Goal: Information Seeking & Learning: Check status

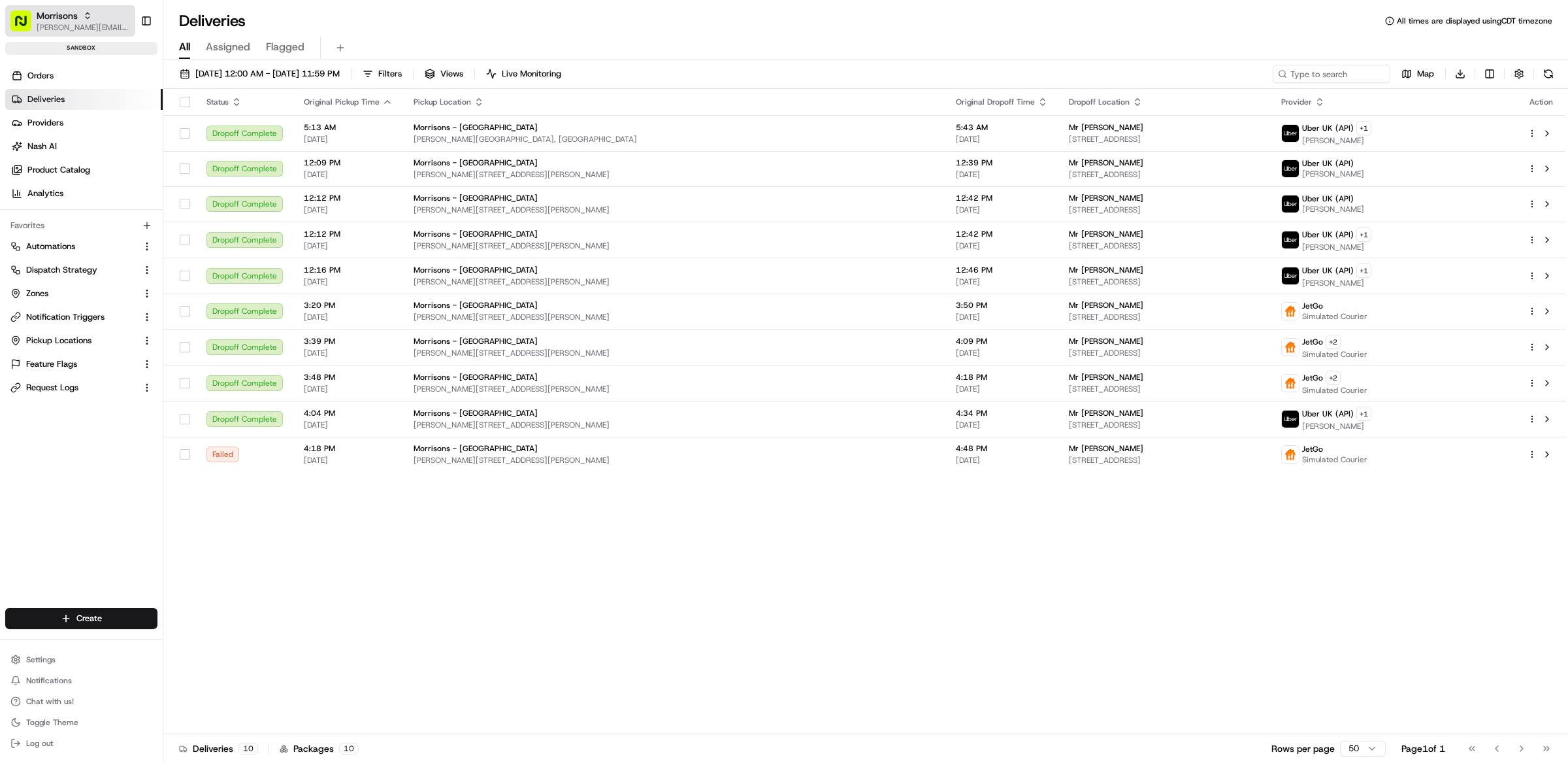
click at [76, 18] on span "Morrisons" at bounding box center [57, 15] width 41 height 13
type input "stop and shop"
click at [198, 70] on span "Stop and Shop" at bounding box center [195, 68] width 58 height 12
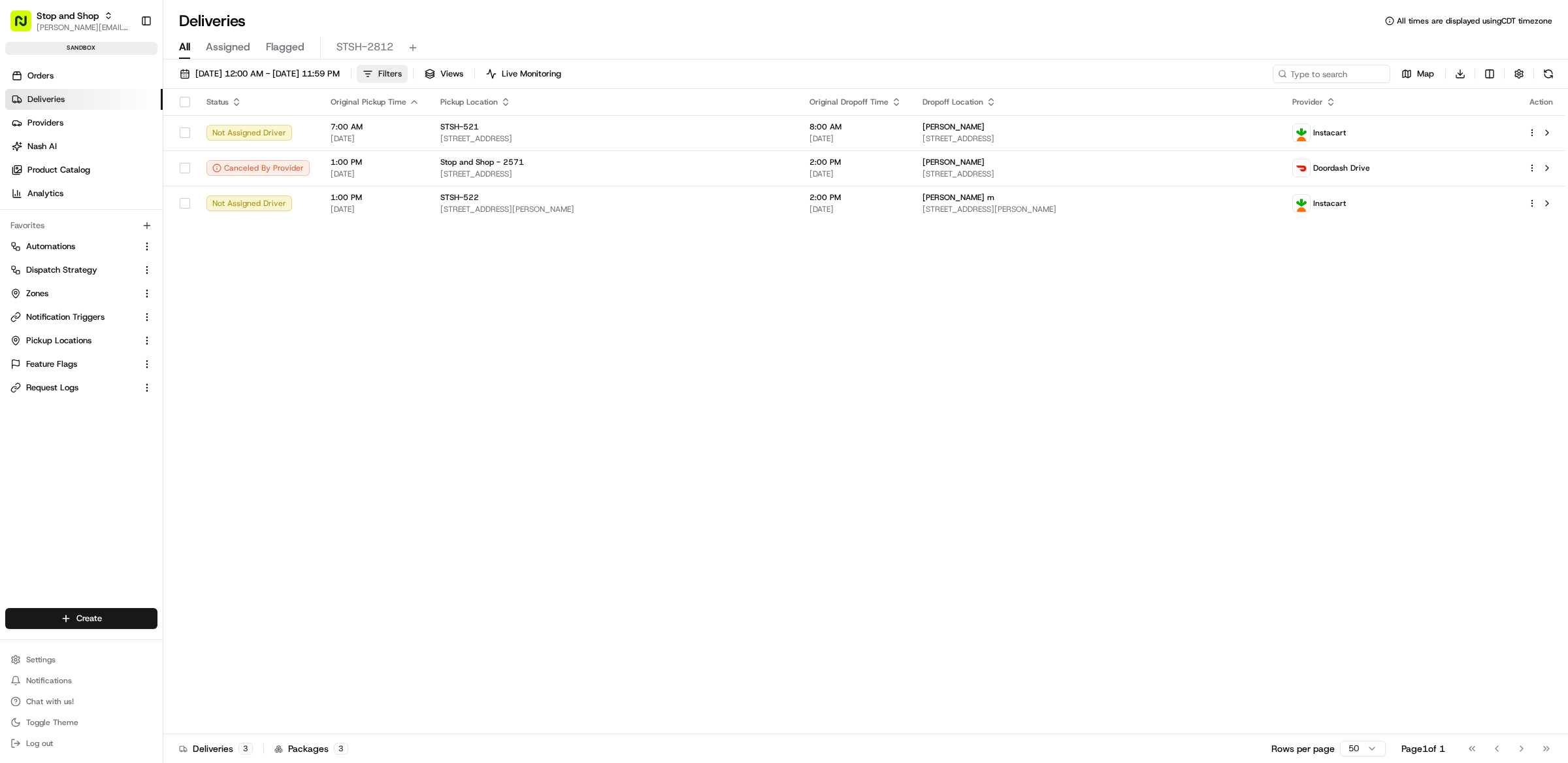
click at [402, 71] on span "Filters" at bounding box center [390, 74] width 24 height 12
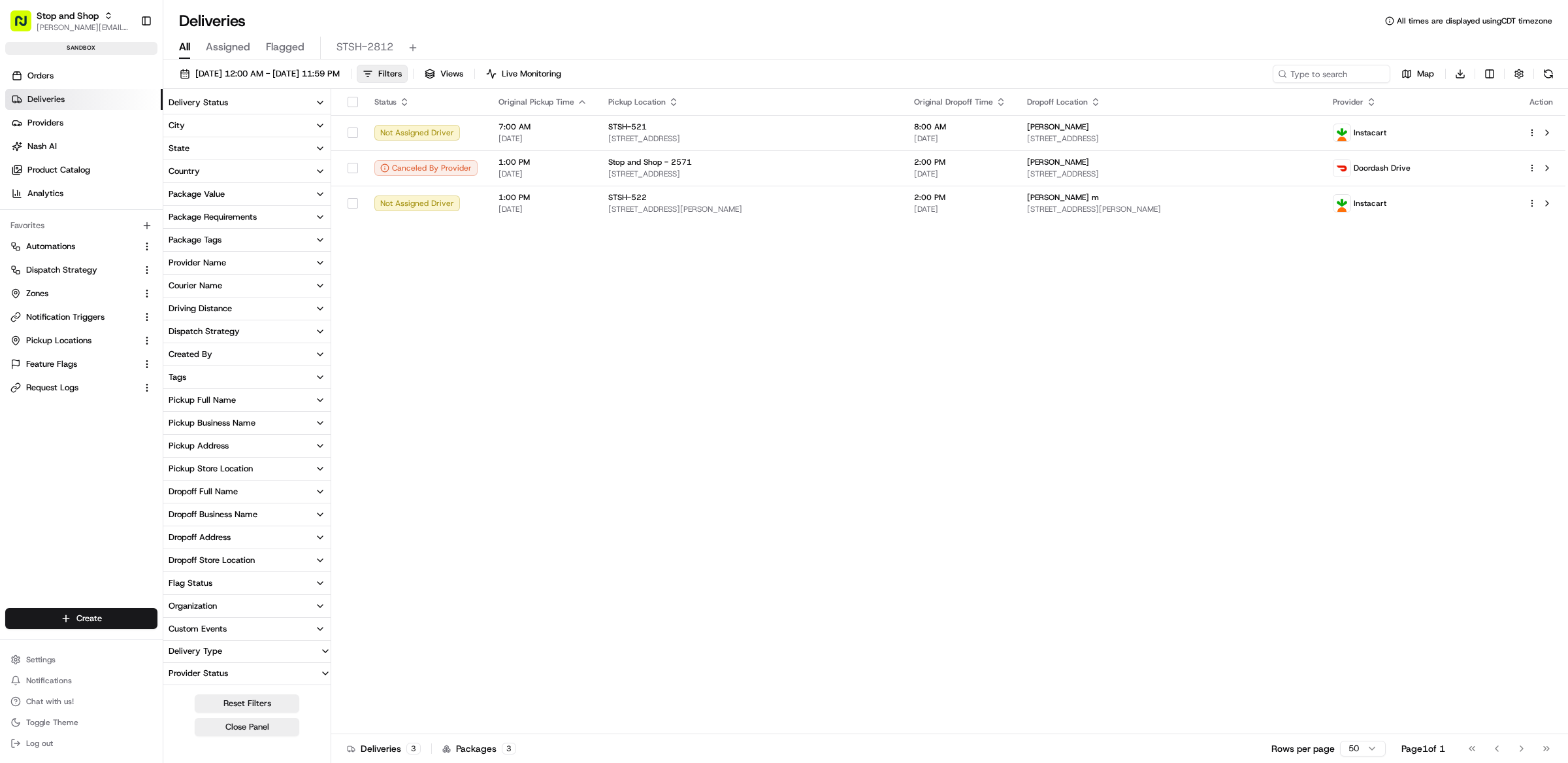
click at [240, 217] on div "Package Requirements" at bounding box center [212, 217] width 89 height 12
click at [500, 350] on div "Status Original Pickup Time Pickup Location Original Dropoff Time Dropoff Locat…" at bounding box center [949, 411] width 1234 height 645
click at [618, 290] on div "Status Original Pickup Time Pickup Location Original Dropoff Time Dropoff Locat…" at bounding box center [949, 411] width 1234 height 645
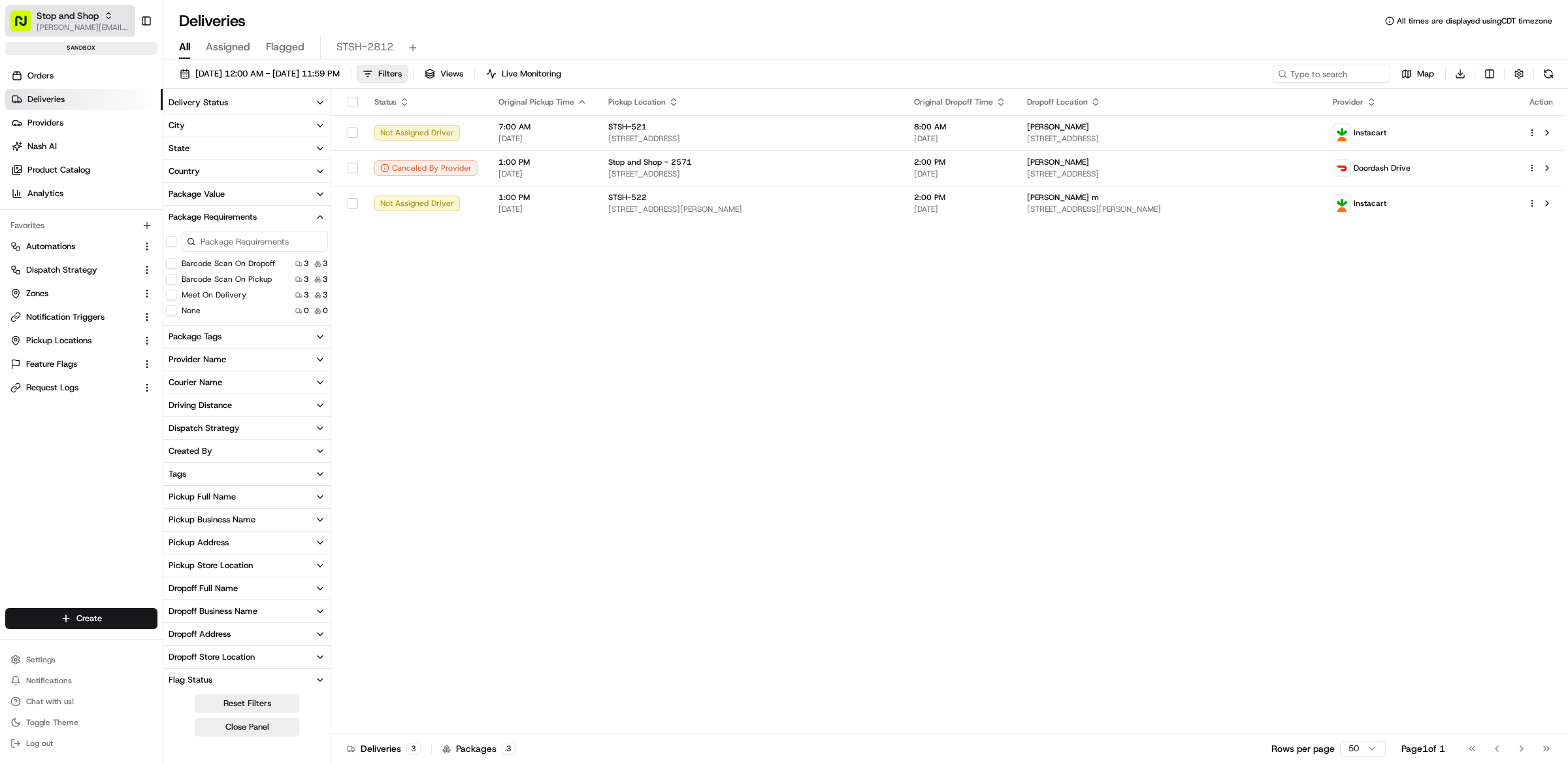
click at [85, 16] on span "Stop and Shop" at bounding box center [68, 15] width 62 height 13
type input "giant foo"
click at [200, 75] on div "Giant Food" at bounding box center [235, 68] width 189 height 26
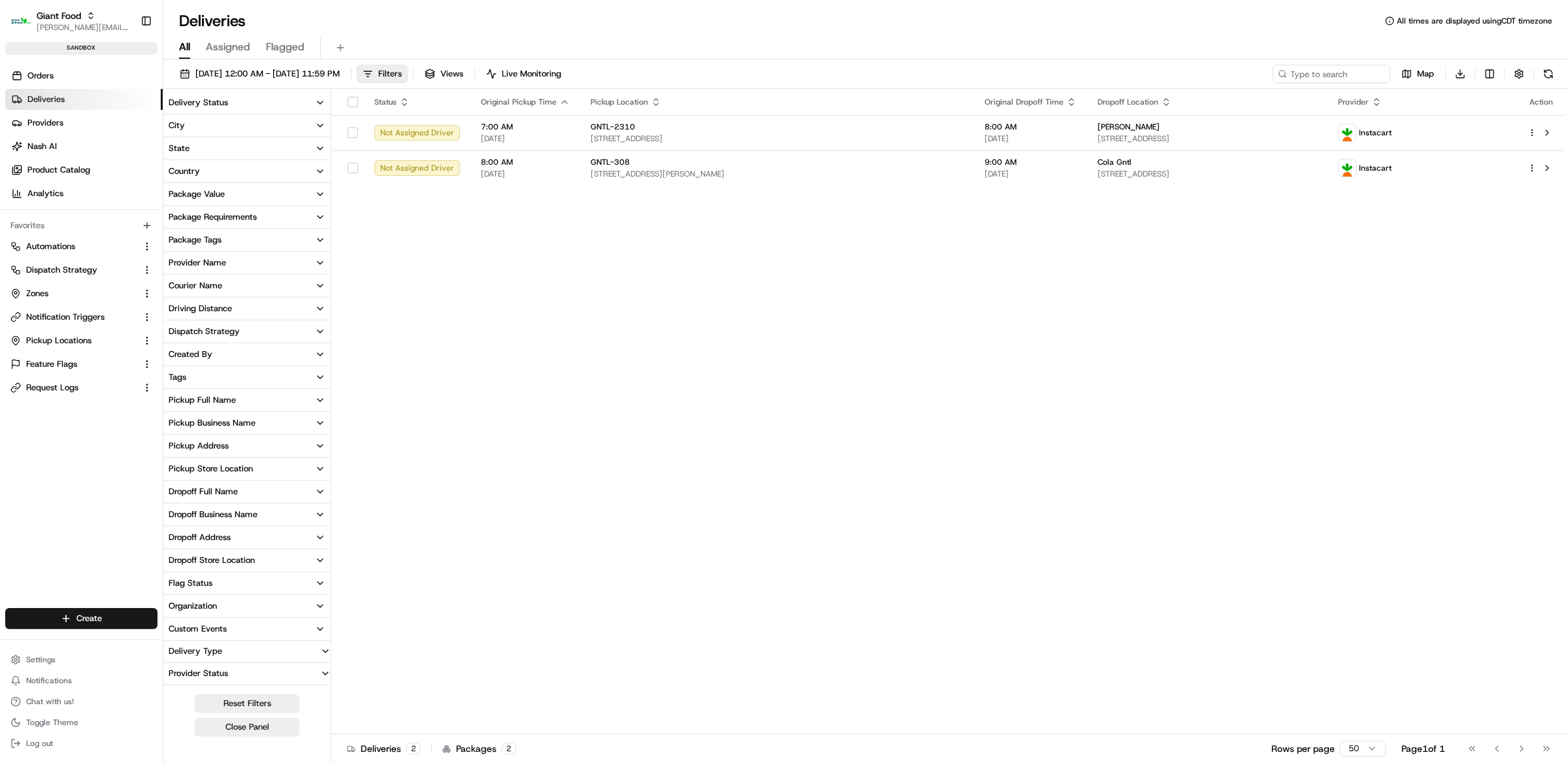
click at [252, 187] on button "Package Value" at bounding box center [247, 194] width 167 height 22
type input "631.01"
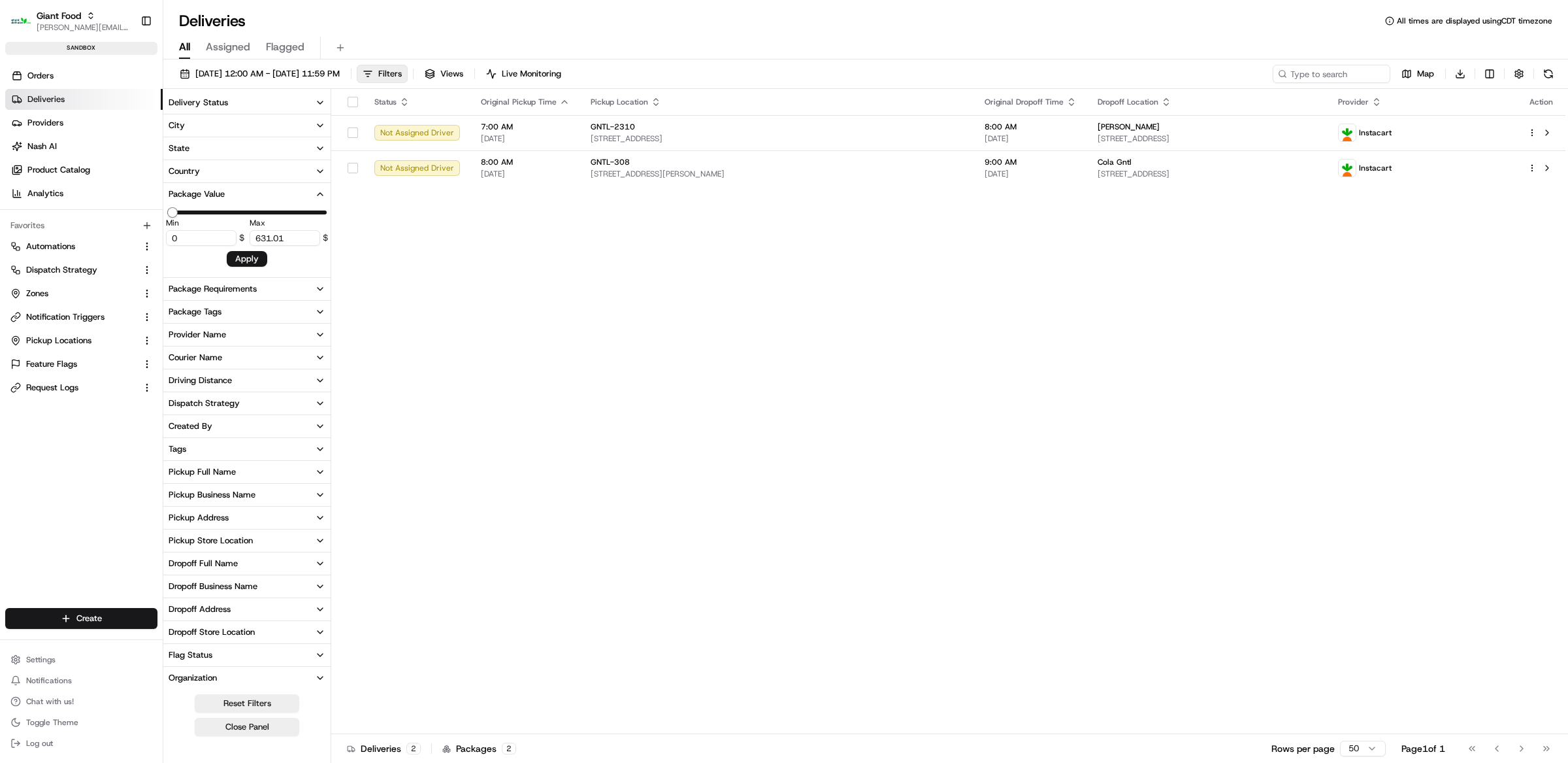
click at [239, 191] on button "Package Value" at bounding box center [247, 194] width 167 height 22
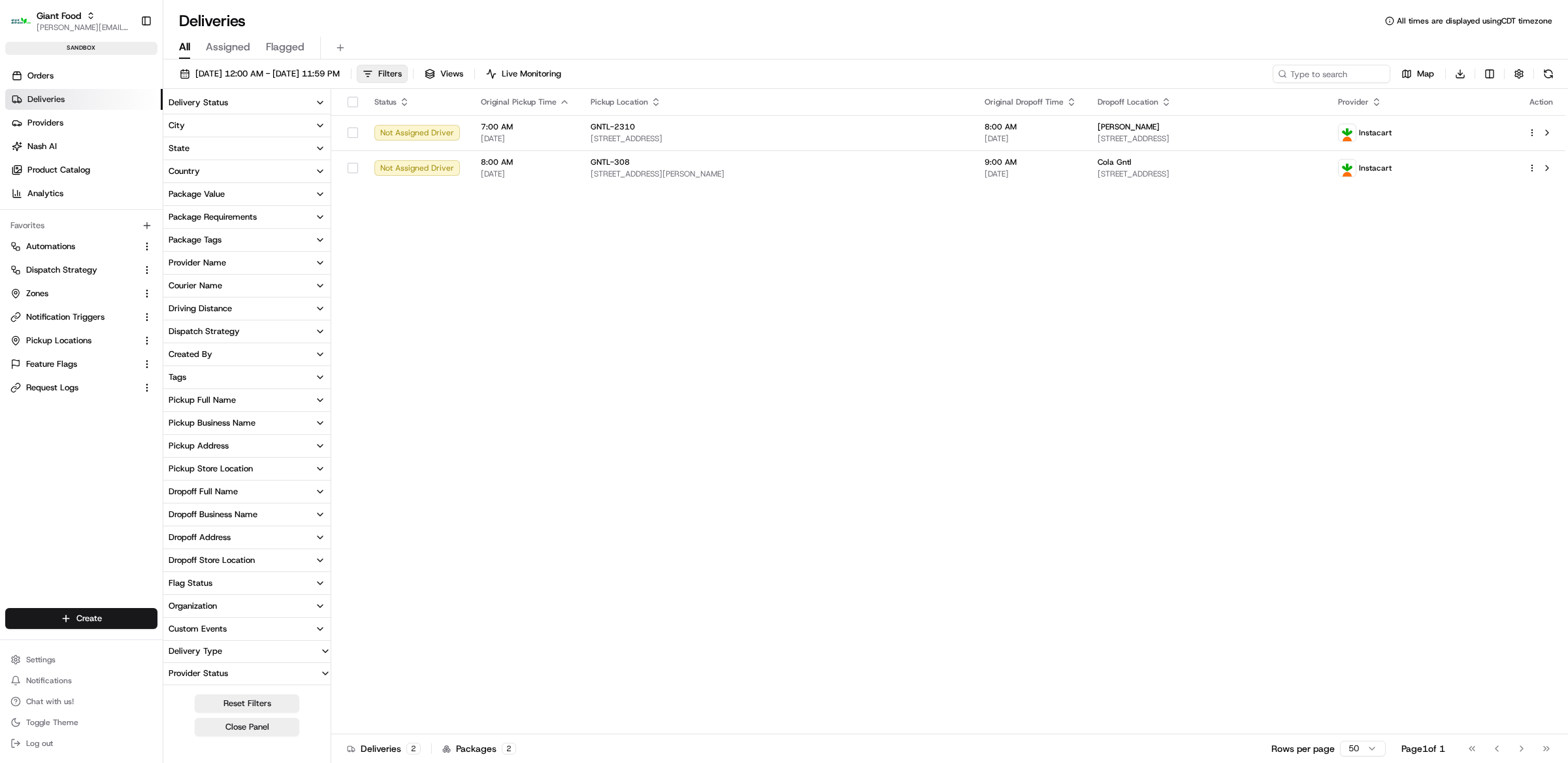
click at [242, 218] on div "Package Requirements" at bounding box center [212, 217] width 89 height 12
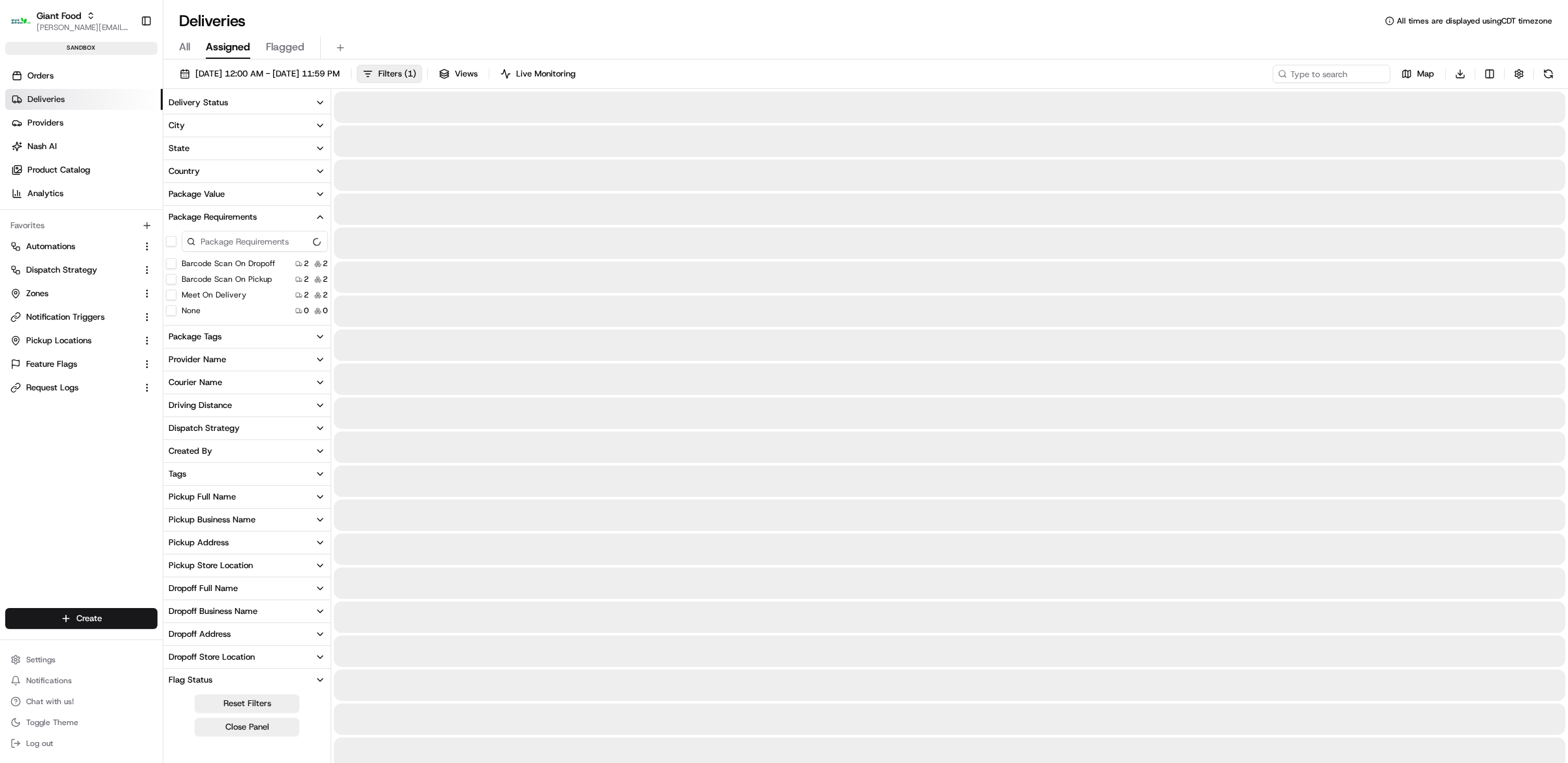
click at [213, 58] on button "Assigned" at bounding box center [228, 48] width 45 height 22
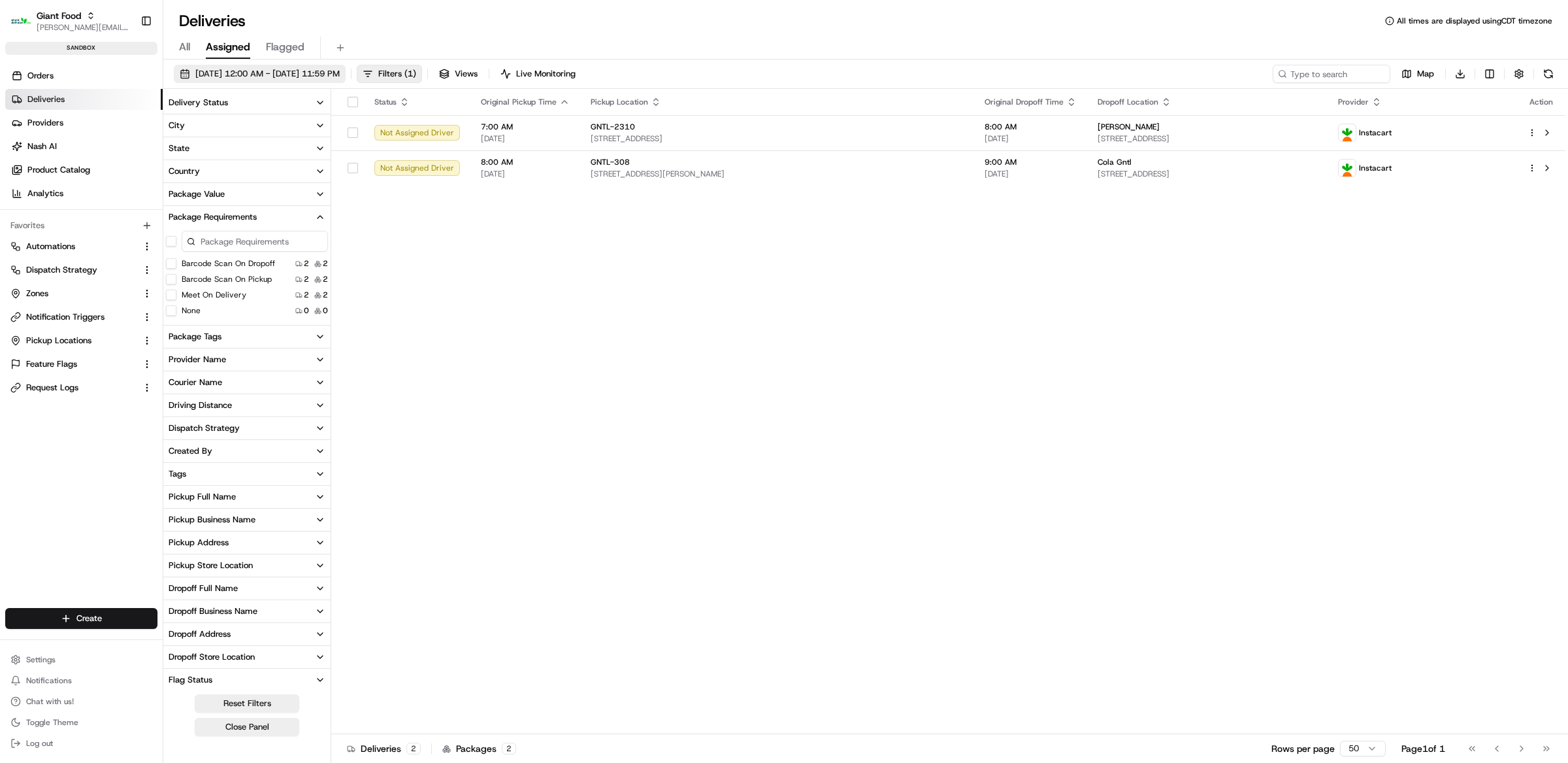
click at [227, 69] on span "[DATE] 12:00 AM - [DATE] 11:59 PM" at bounding box center [267, 74] width 144 height 12
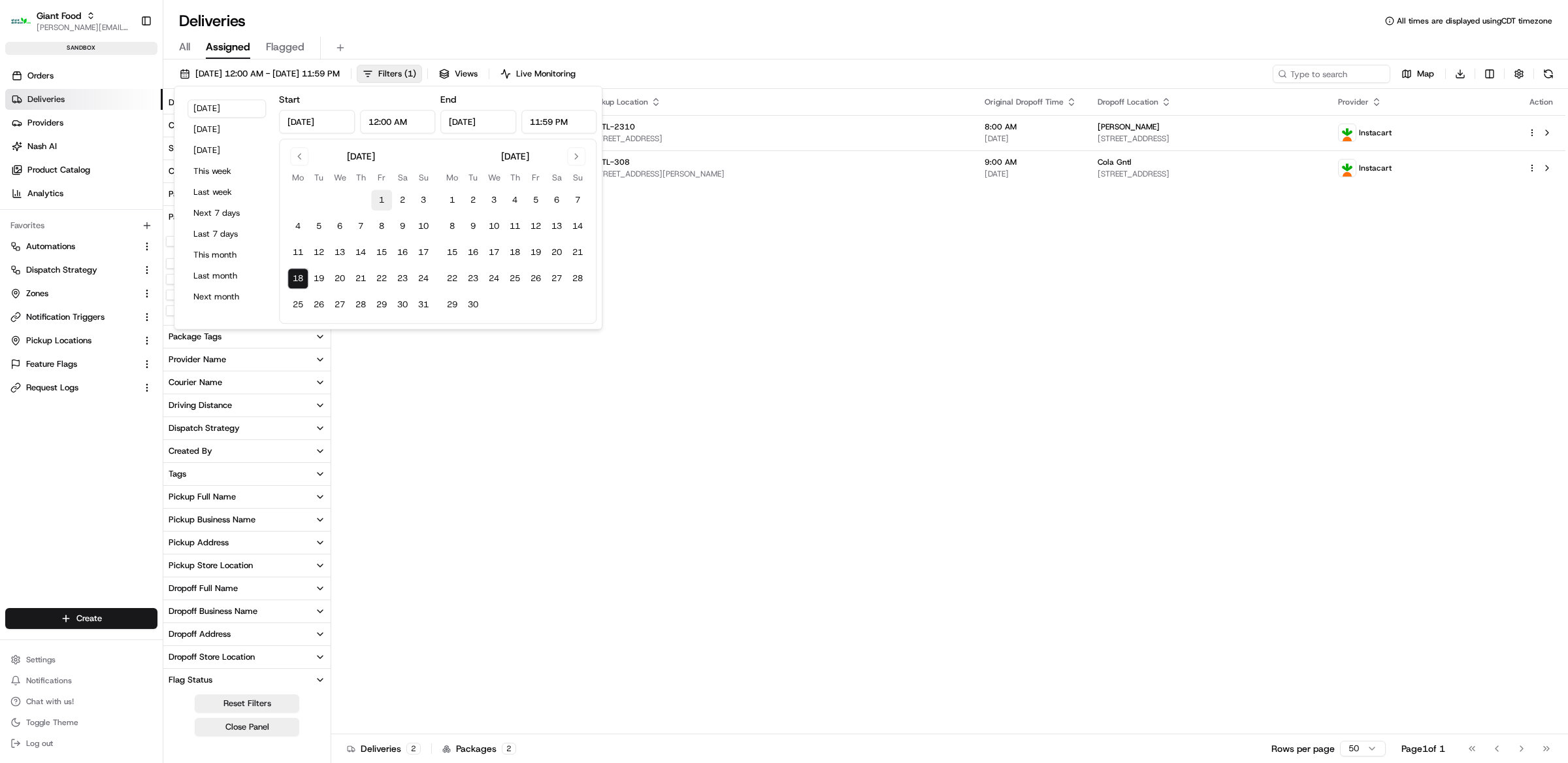
click at [381, 195] on button "1" at bounding box center [381, 199] width 21 height 21
type input "Aug 1, 2025"
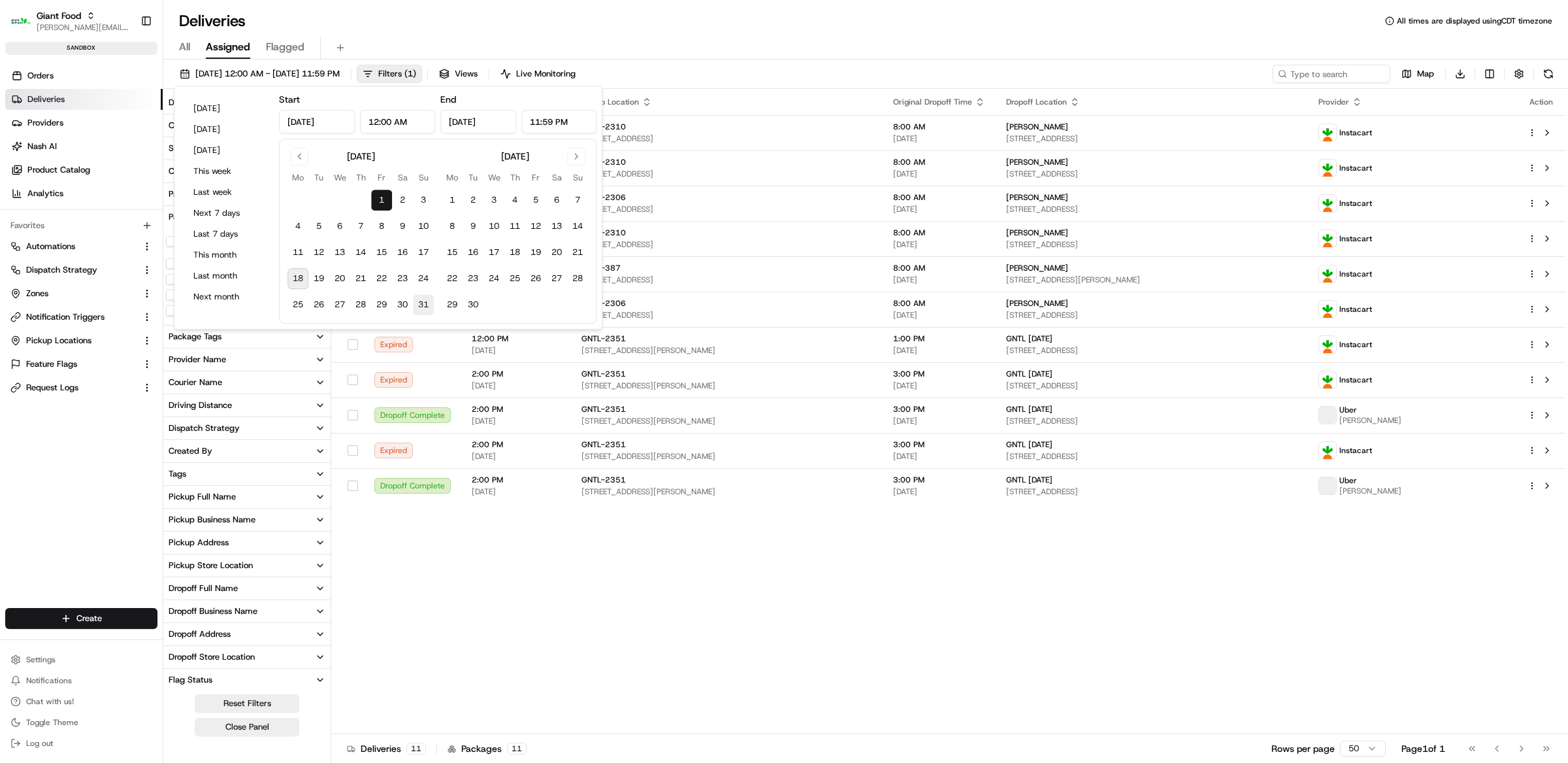
click at [427, 300] on button "31" at bounding box center [423, 304] width 21 height 21
type input "Aug 31, 2025"
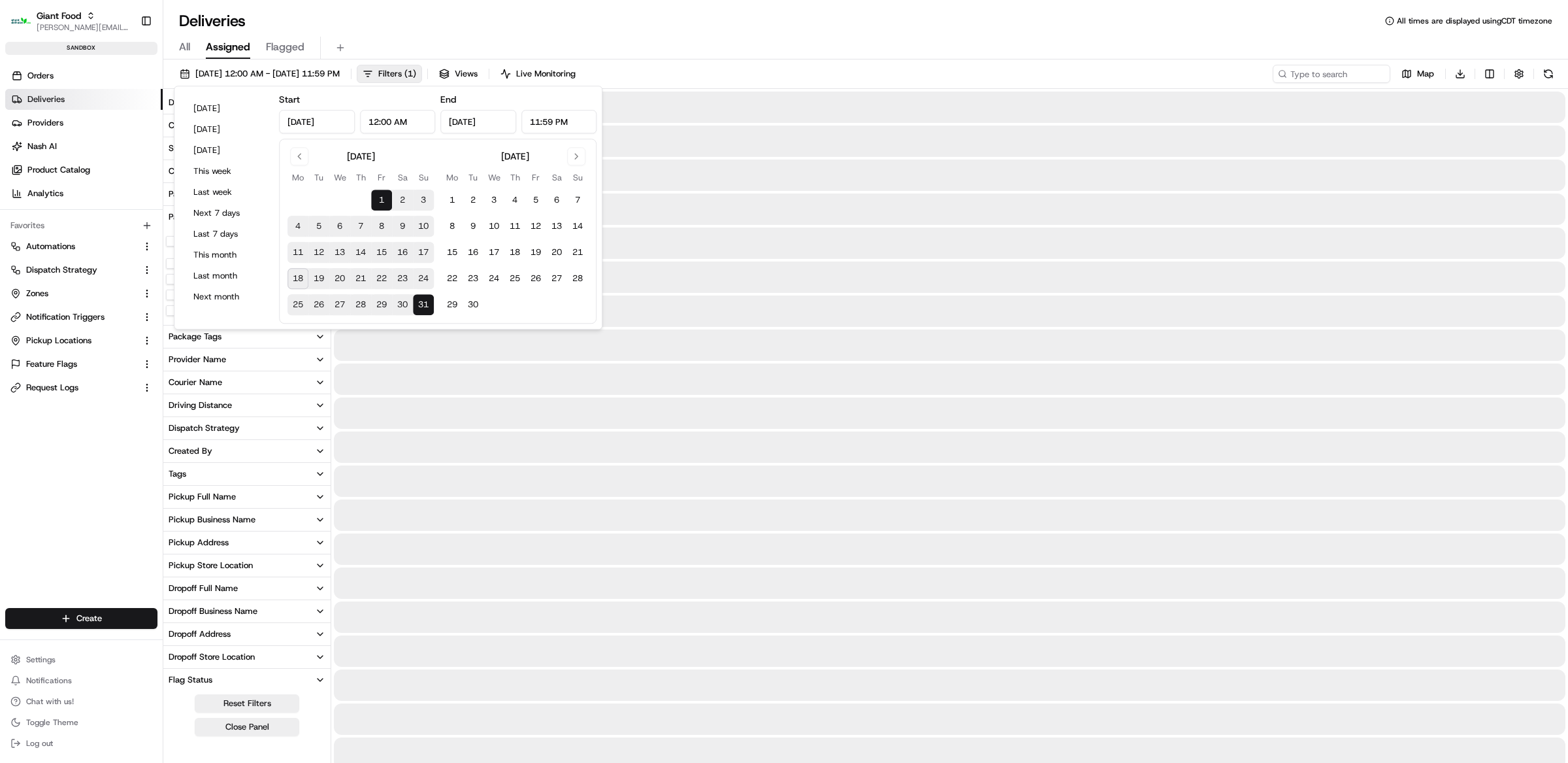
click at [188, 47] on span "All" at bounding box center [184, 47] width 11 height 16
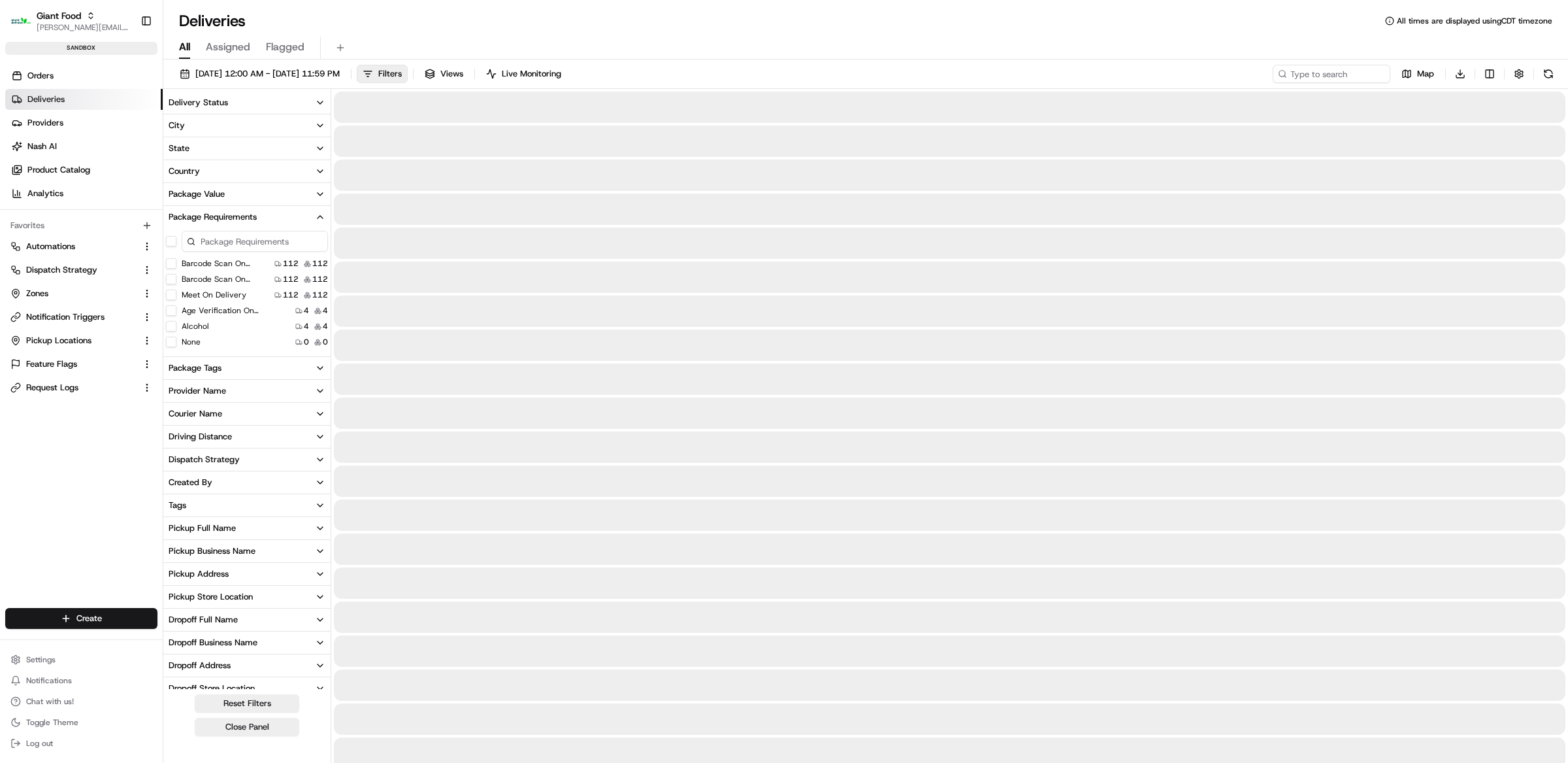
click at [384, 17] on div "Deliveries All times are displayed using CDT timezone" at bounding box center [865, 20] width 1405 height 21
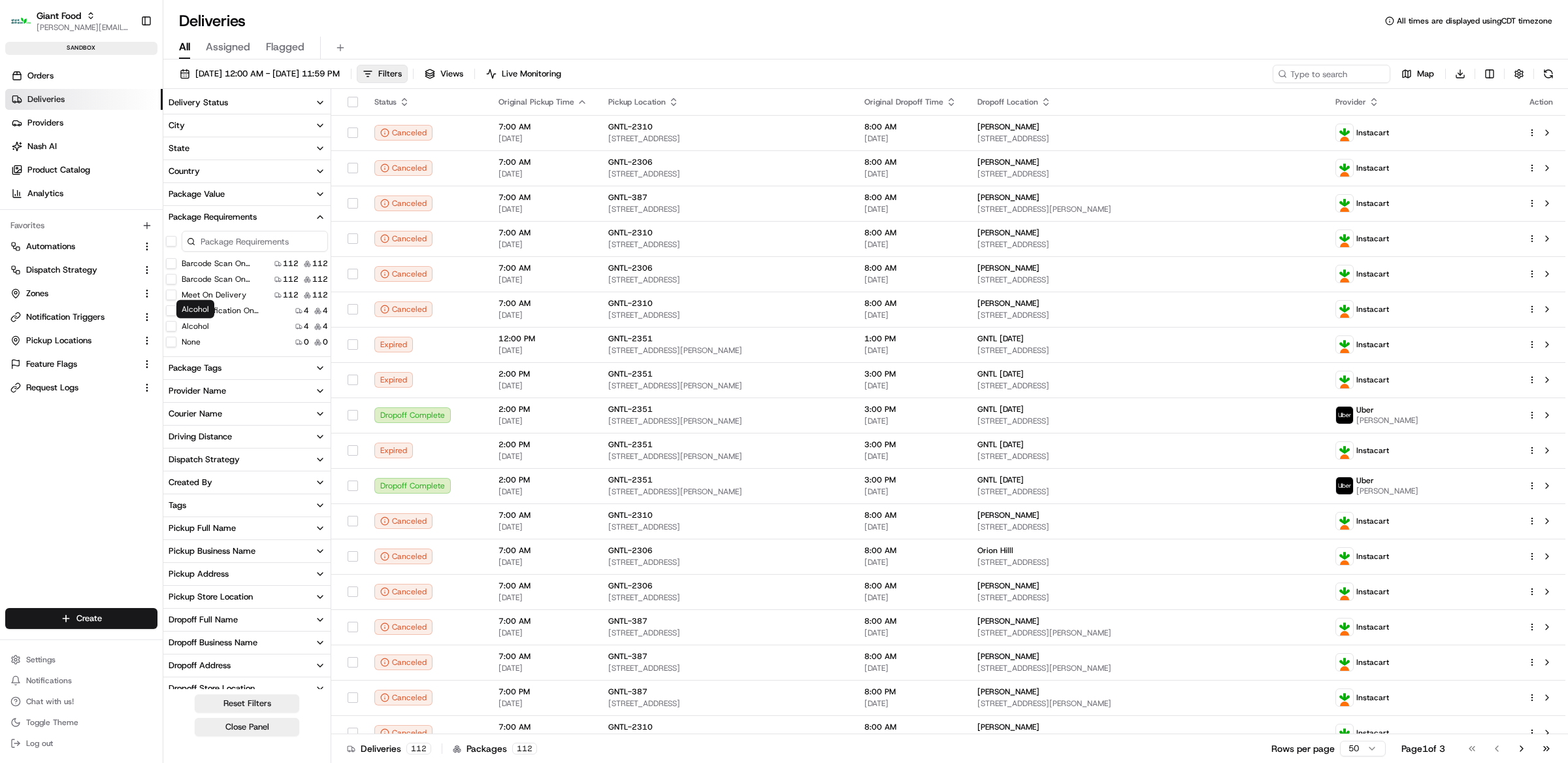
click at [199, 332] on label "Alcohol" at bounding box center [195, 326] width 28 height 10
click at [176, 332] on button "Alcohol" at bounding box center [171, 326] width 10 height 10
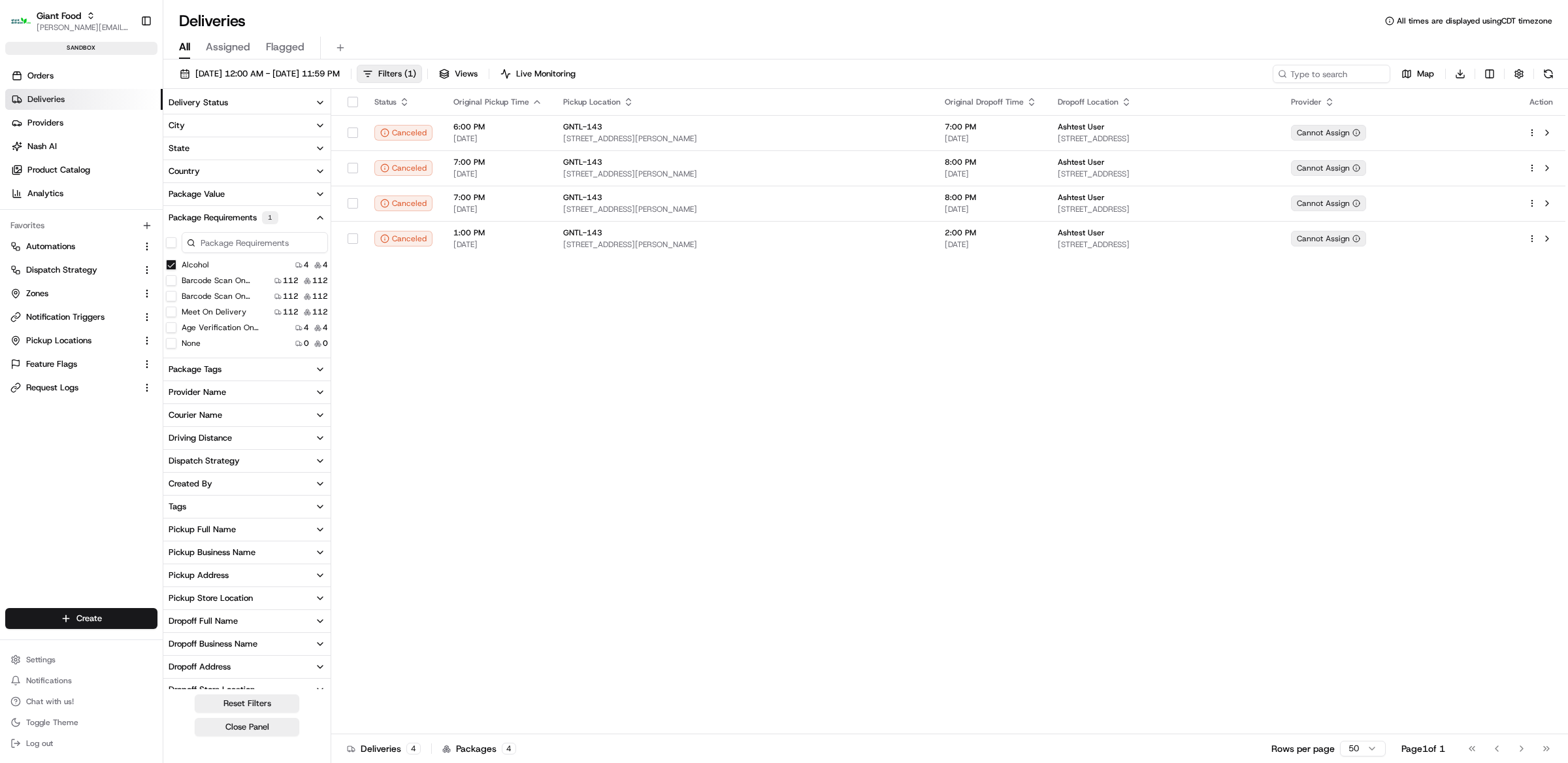
click at [1071, 343] on div "Status Original Pickup Time Pickup Location Original Dropoff Time Dropoff Locat…" at bounding box center [949, 411] width 1234 height 645
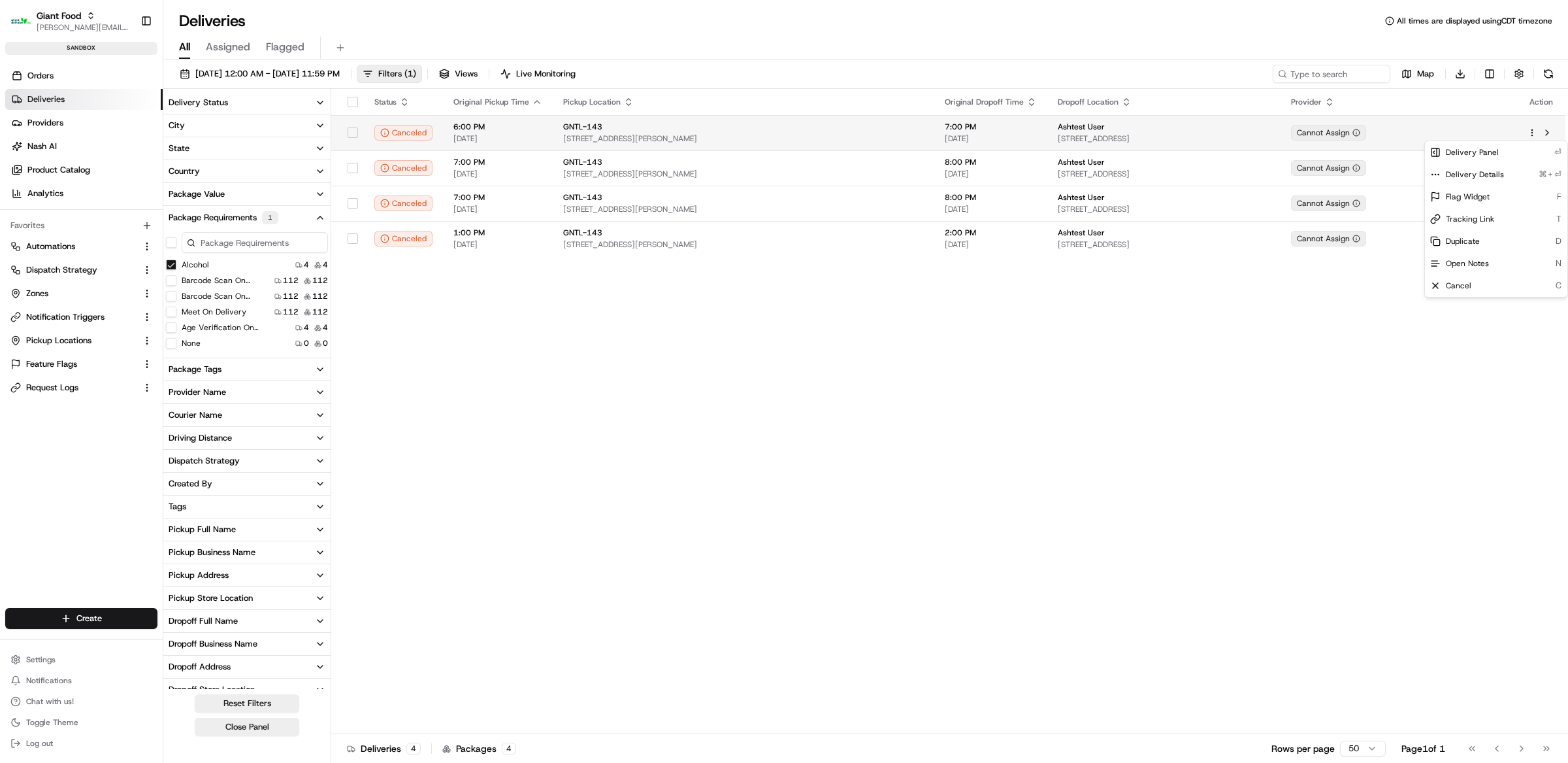
click at [1534, 135] on html "Giant Food matt@usenash.com Toggle Sidebar sandbox Orders Deliveries Providers …" at bounding box center [784, 382] width 1568 height 763
click at [1477, 240] on span "Duplicate" at bounding box center [1462, 241] width 34 height 10
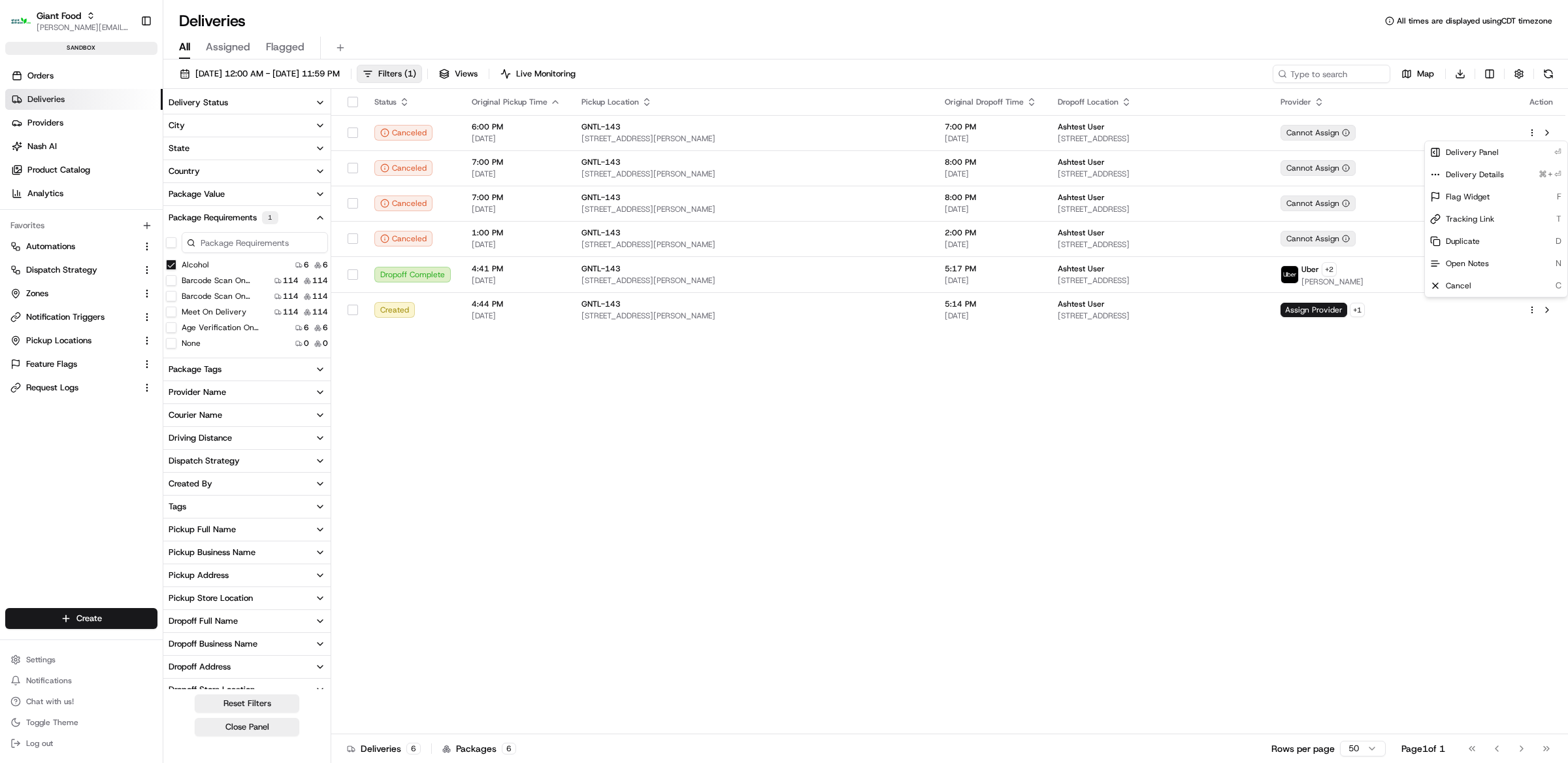
click at [837, 386] on html "Giant Food matt@usenash.com Toggle Sidebar sandbox Orders Deliveries Providers …" at bounding box center [784, 382] width 1568 height 763
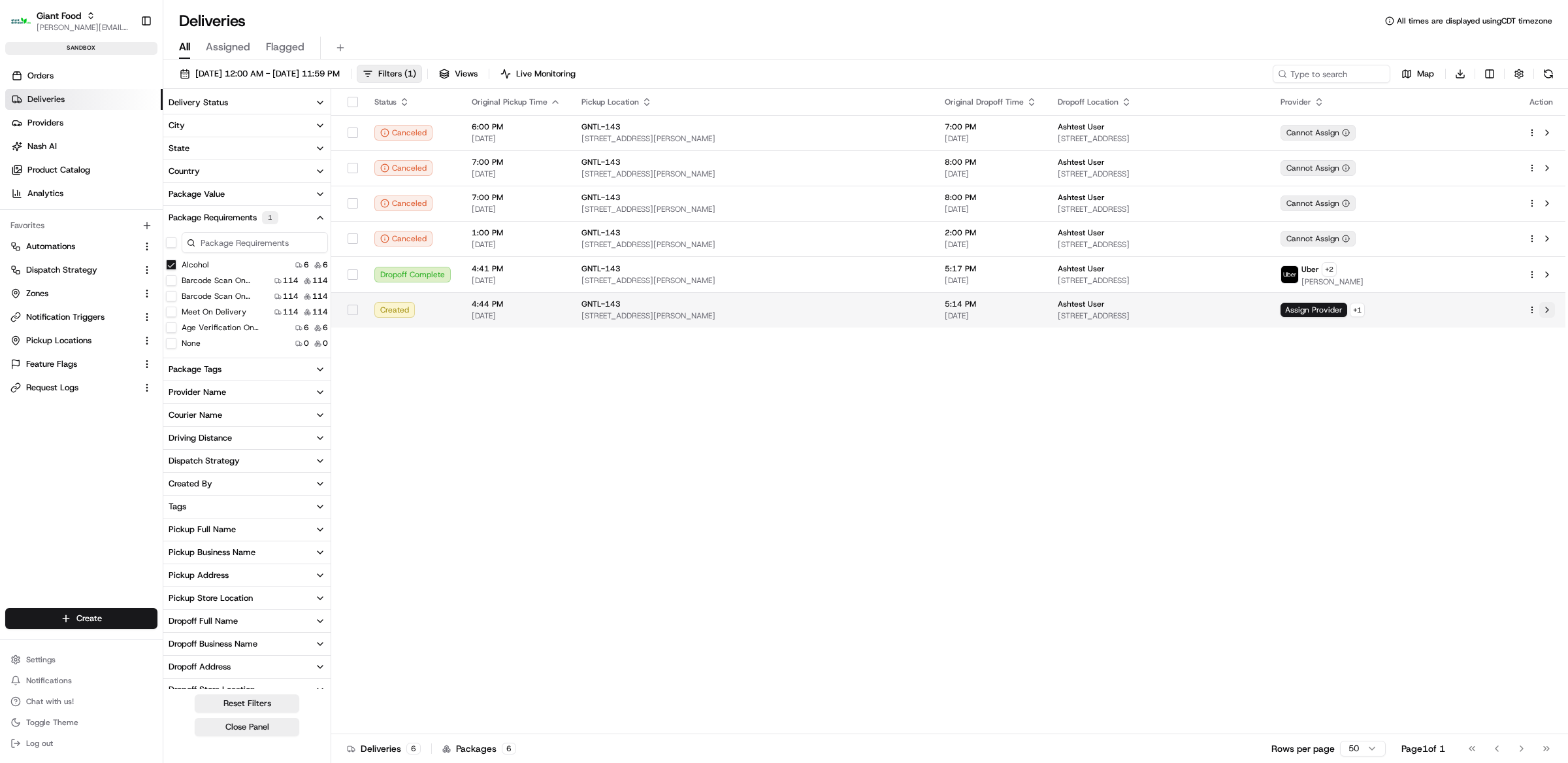
click at [1552, 312] on button at bounding box center [1547, 310] width 16 height 16
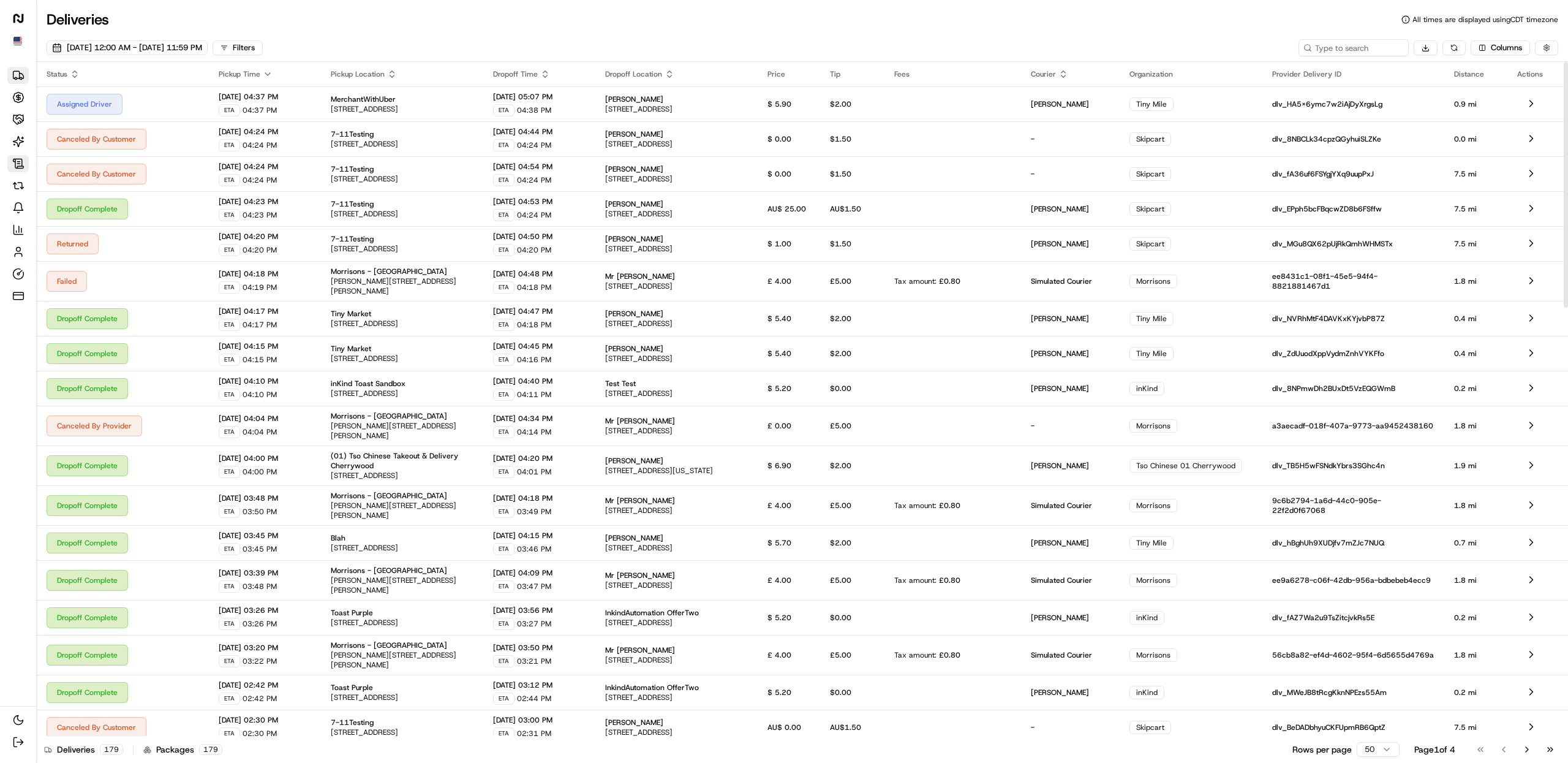
click at [22, 158] on icon at bounding box center [18, 163] width 12 height 12
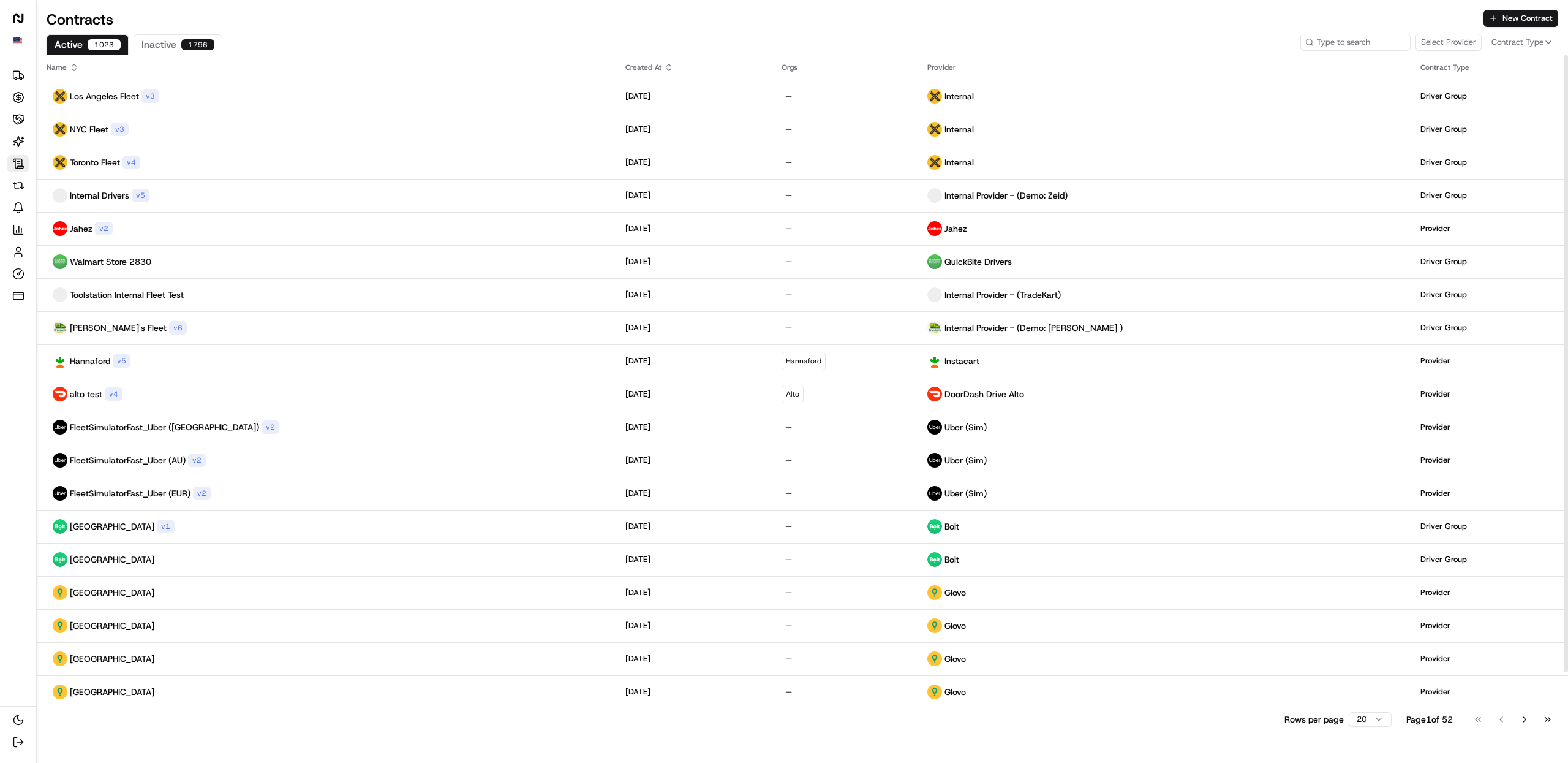
click at [1509, 45] on span "Contract Type" at bounding box center [1518, 42] width 52 height 11
click at [1459, 46] on html "[PERSON_NAME] Org Deliveries Opportunities Merchants AI Agents Contracts Refund…" at bounding box center [784, 381] width 1568 height 763
click at [1438, 42] on button "Select Provider" at bounding box center [1449, 42] width 66 height 17
type input "uber"
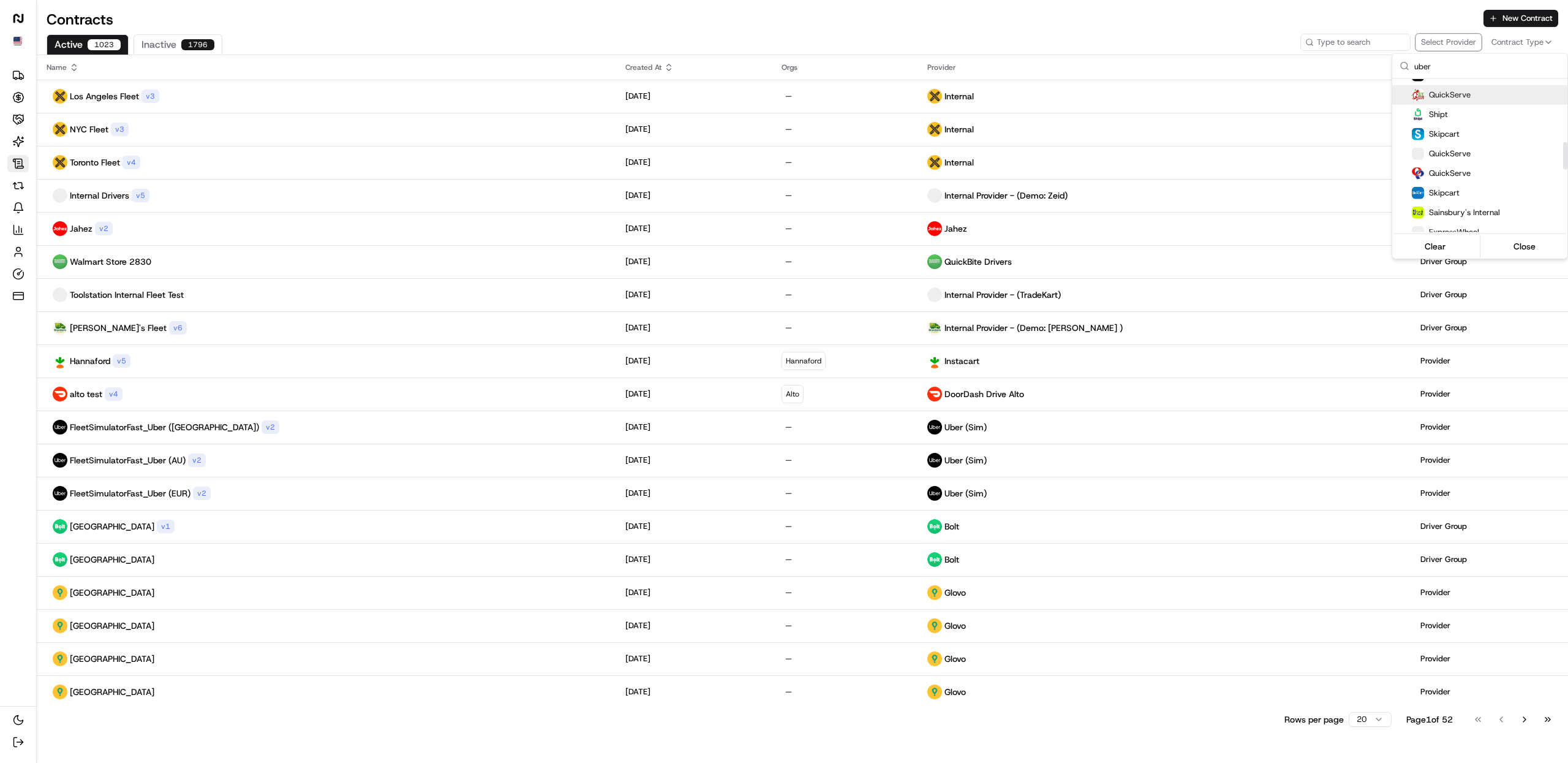
click at [15, 49] on html "[PERSON_NAME] Org Deliveries Opportunities Merchants AI Agents Contracts Refund…" at bounding box center [784, 381] width 1568 height 763
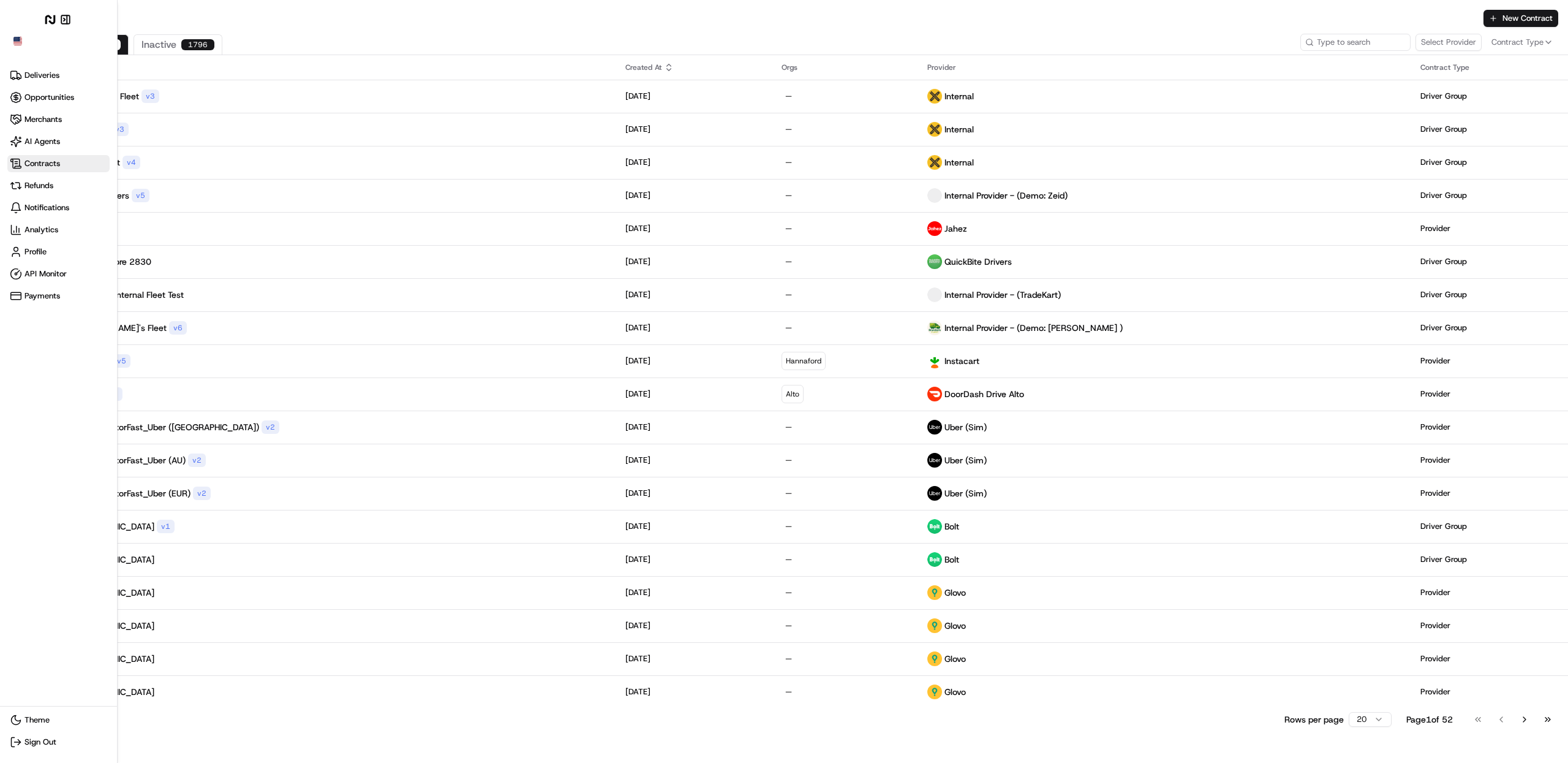
click at [21, 35] on div "[PERSON_NAME] Org Make sidebar auto shrink" at bounding box center [59, 29] width 103 height 35
click at [22, 38] on span "Switch Org" at bounding box center [27, 41] width 38 height 9
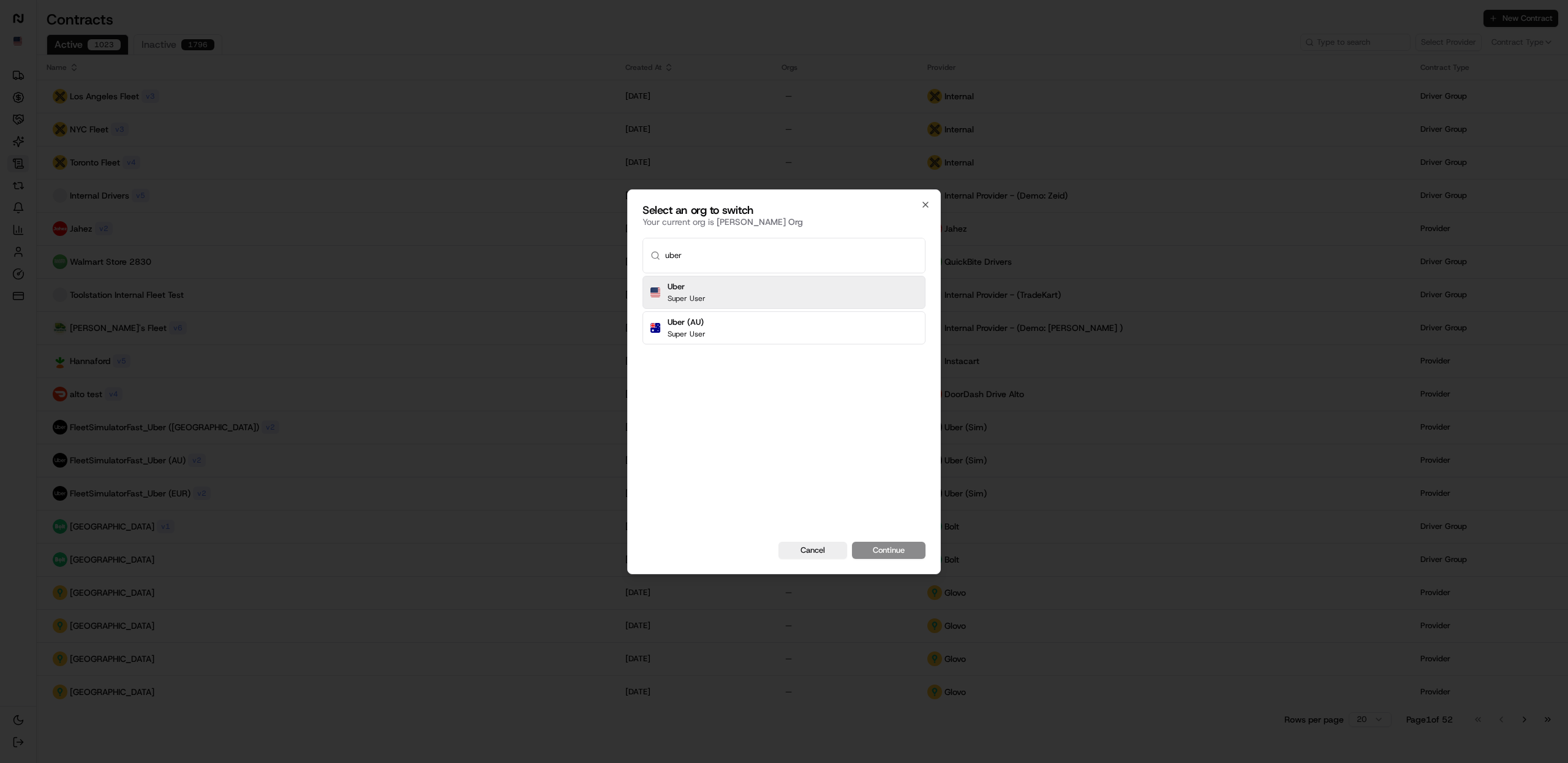
type input "uber"
click at [703, 290] on h2 "Uber" at bounding box center [686, 287] width 38 height 11
click at [881, 553] on button "Continue" at bounding box center [889, 550] width 74 height 17
